Goal: Communication & Community: Participate in discussion

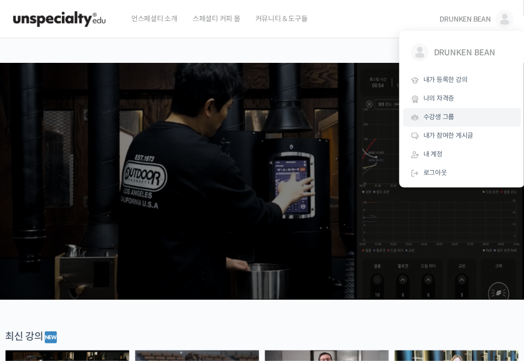
click at [441, 117] on span "수강생 그룹" at bounding box center [439, 117] width 31 height 9
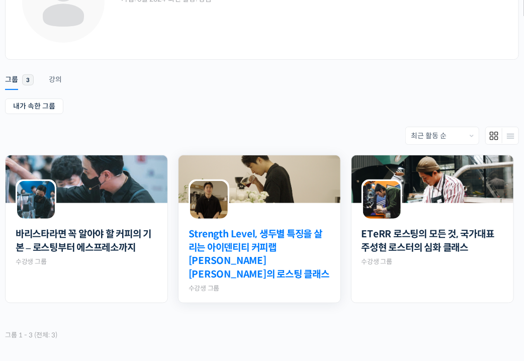
scroll to position [182, 0]
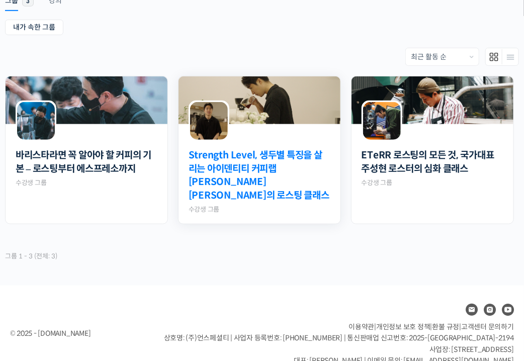
click at [256, 166] on link "Strength Level, 생두별 특징을 살리는 아이덴티티 커피랩 윤원균 대표의 로스팅 클래스" at bounding box center [260, 175] width 142 height 53
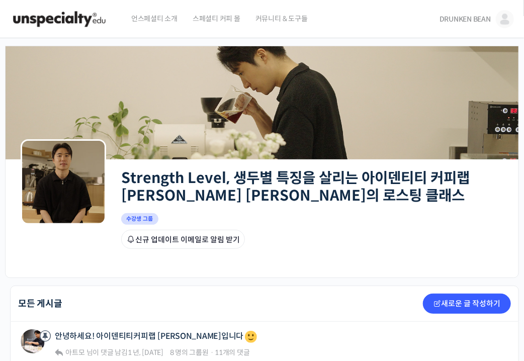
scroll to position [252, 0]
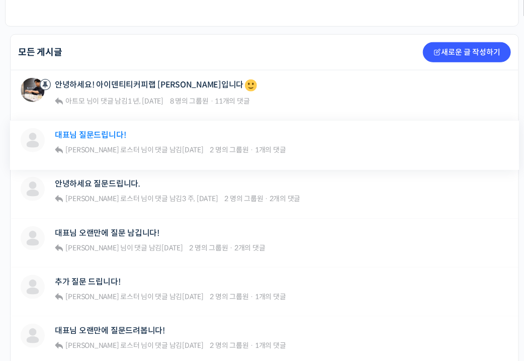
click at [107, 132] on link "대표님 질문드립니다!" at bounding box center [90, 135] width 71 height 10
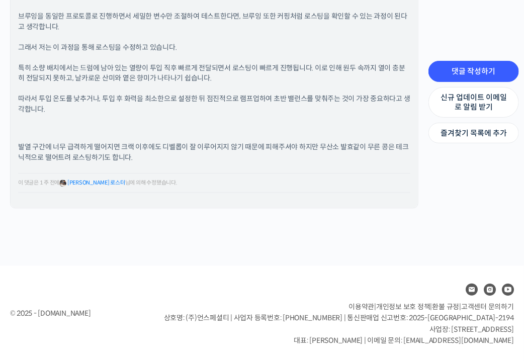
scroll to position [277, 0]
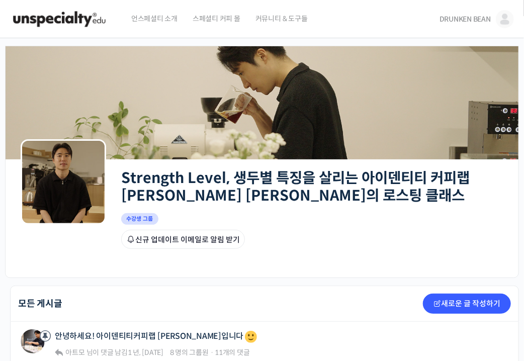
click at [486, 16] on span "DRUNKEN BEAN" at bounding box center [465, 19] width 51 height 9
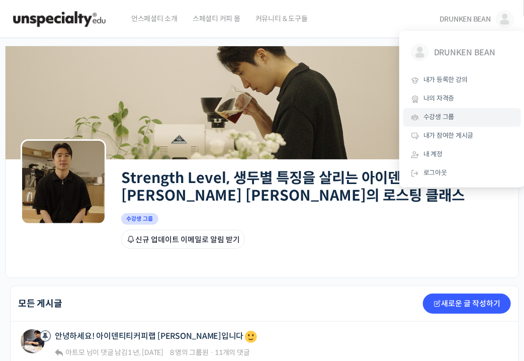
click at [440, 116] on span "수강생 그룹" at bounding box center [439, 117] width 31 height 9
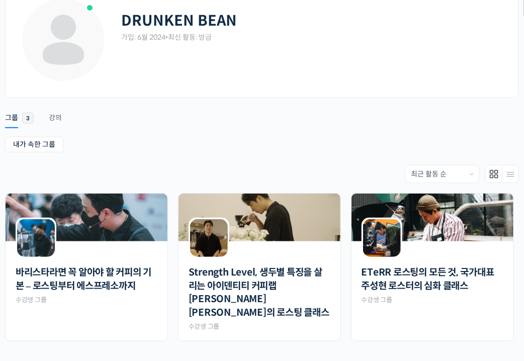
scroll to position [81, 0]
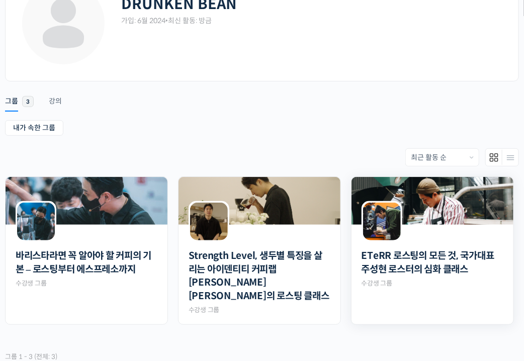
click at [495, 226] on div at bounding box center [433, 233] width 162 height 17
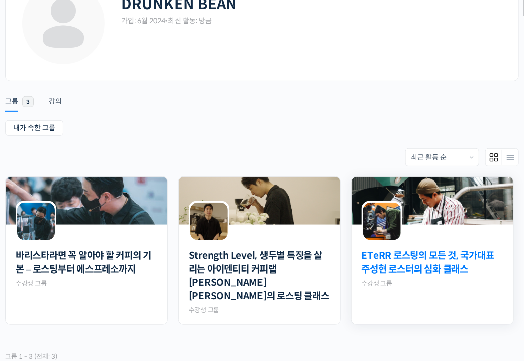
click at [460, 258] on link "ETeRR 로스팅의 모든 것, 국가대표 주성현 로스터의 심화 클래스" at bounding box center [433, 263] width 142 height 27
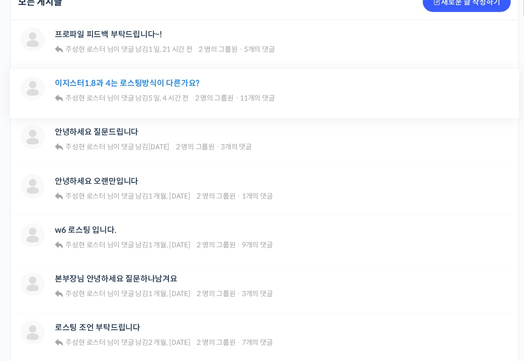
click at [140, 82] on link "이지스터1.8과 4는 로스팅방식이 다른가요?" at bounding box center [127, 83] width 145 height 10
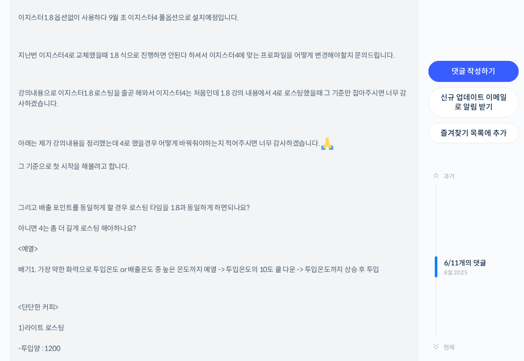
scroll to position [1207, 0]
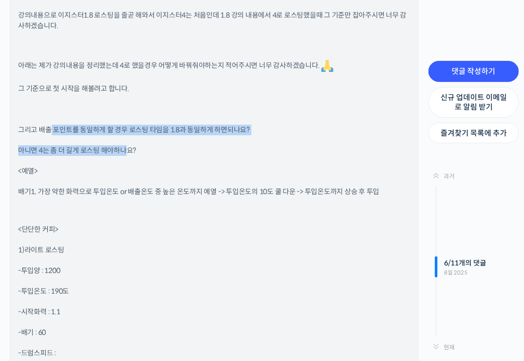
drag, startPoint x: 51, startPoint y: 128, endPoint x: 127, endPoint y: 138, distance: 76.6
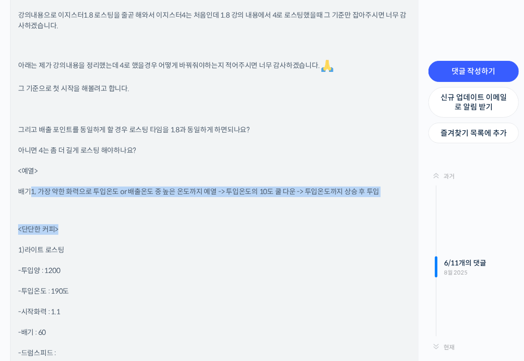
drag, startPoint x: 29, startPoint y: 191, endPoint x: 325, endPoint y: 217, distance: 296.9
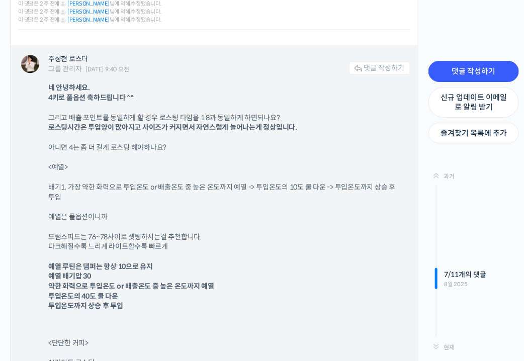
scroll to position [3320, 0]
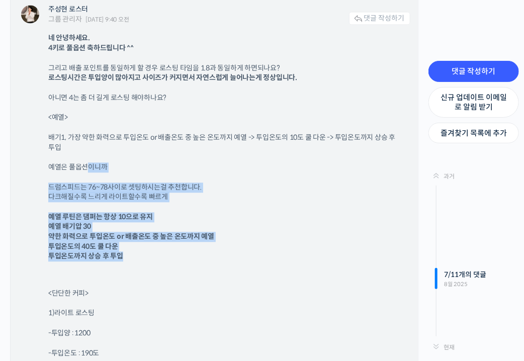
drag, startPoint x: 87, startPoint y: 162, endPoint x: 285, endPoint y: 250, distance: 216.9
click at [286, 249] on p "예열 루틴은 댐퍼는 항상 10으로 유지 예열 배기압 30 약한 화력으로 투입온도 or 배출온도 중 높은 온도까지 예열 투입온도의 40도 쿨 다…" at bounding box center [224, 236] width 352 height 49
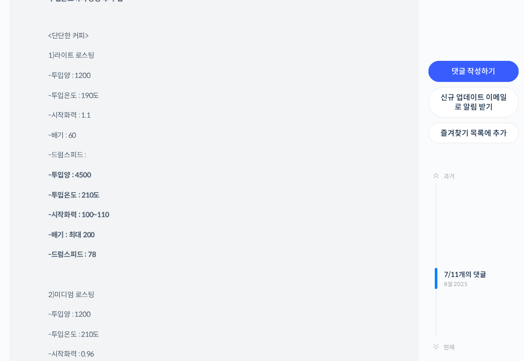
scroll to position [3572, 0]
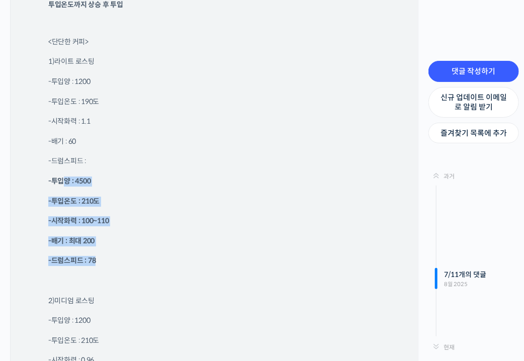
drag, startPoint x: 61, startPoint y: 177, endPoint x: 180, endPoint y: 258, distance: 143.0
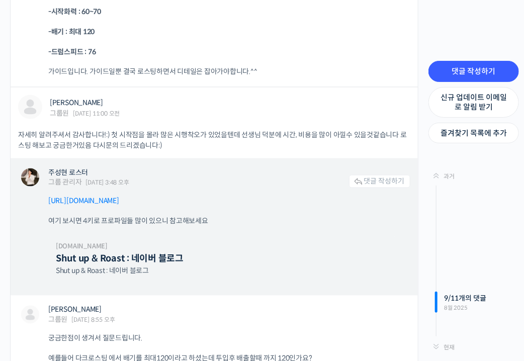
scroll to position [5735, 0]
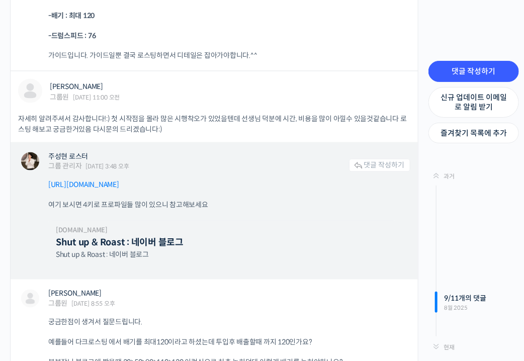
click at [119, 183] on link "https://blog.naver.com/rhismine" at bounding box center [83, 185] width 71 height 9
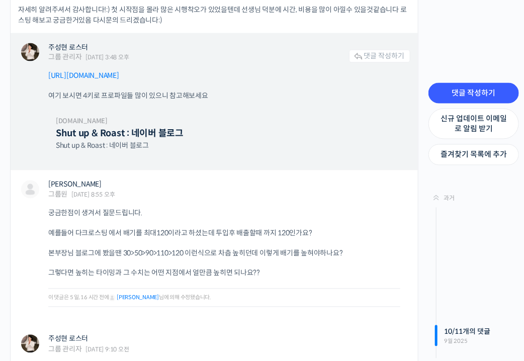
scroll to position [5936, 0]
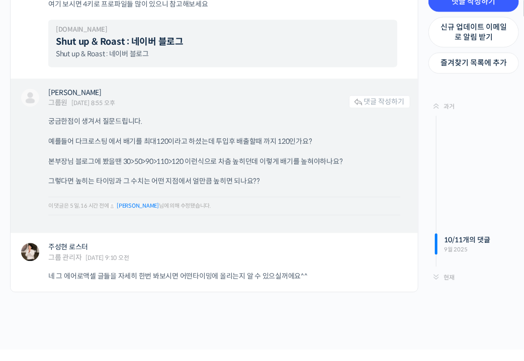
drag, startPoint x: 92, startPoint y: 161, endPoint x: 297, endPoint y: 184, distance: 206.4
click at [297, 184] on div "궁금한점이 생겨서 질문드립니다. 예를들어 다크로스팅 에서 배기를 최대120이라고 하셨는데 투입후 배출할때 까지 120인가요? 본부장님 블로그에…" at bounding box center [229, 170] width 362 height 106
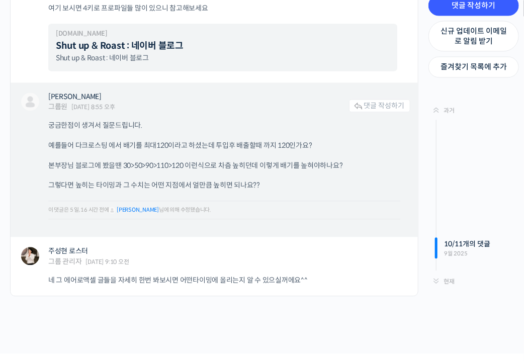
scroll to position [5966, 0]
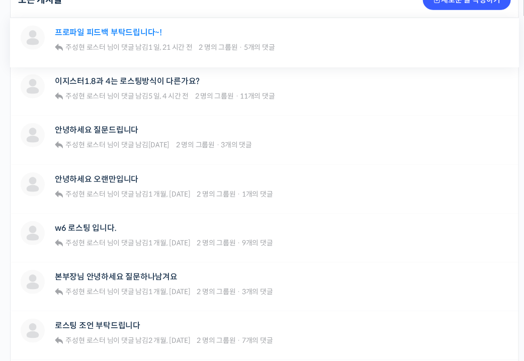
click at [121, 35] on link "프로파일 피드백 부탁드립니다~!" at bounding box center [108, 33] width 107 height 10
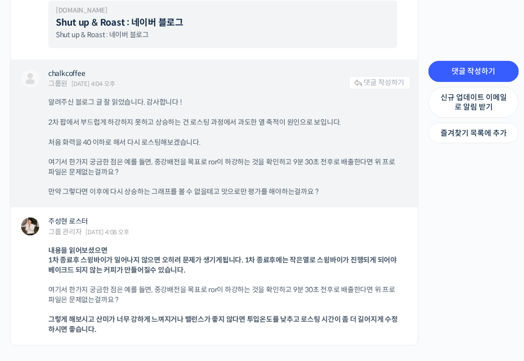
scroll to position [1912, 0]
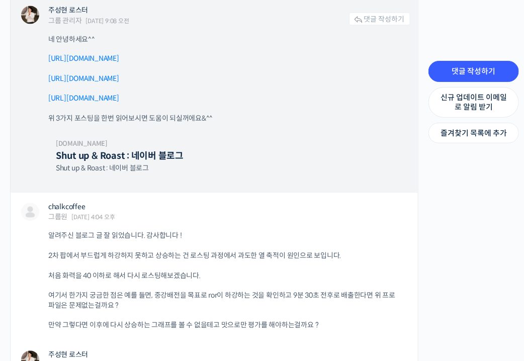
click at [119, 62] on link "[URL][DOMAIN_NAME]" at bounding box center [83, 58] width 71 height 9
